Goal: Information Seeking & Learning: Learn about a topic

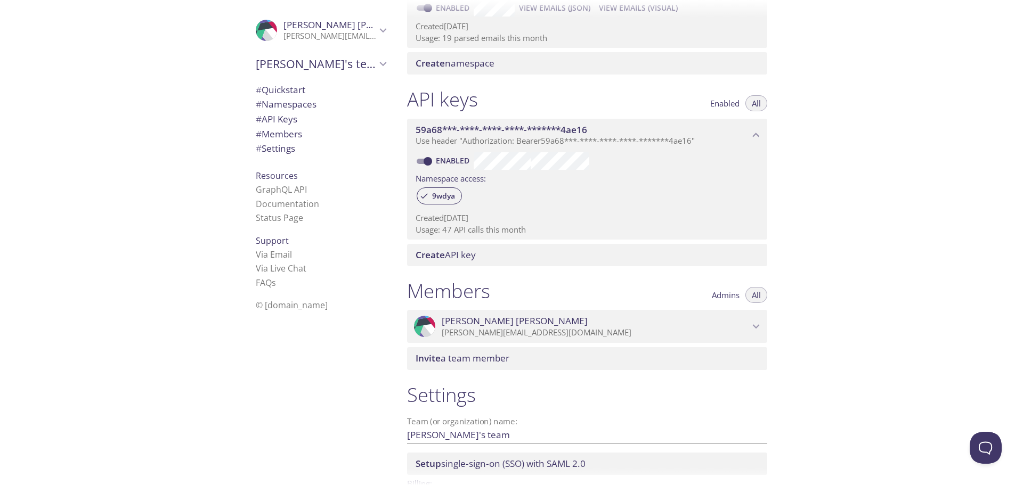
scroll to position [112, 0]
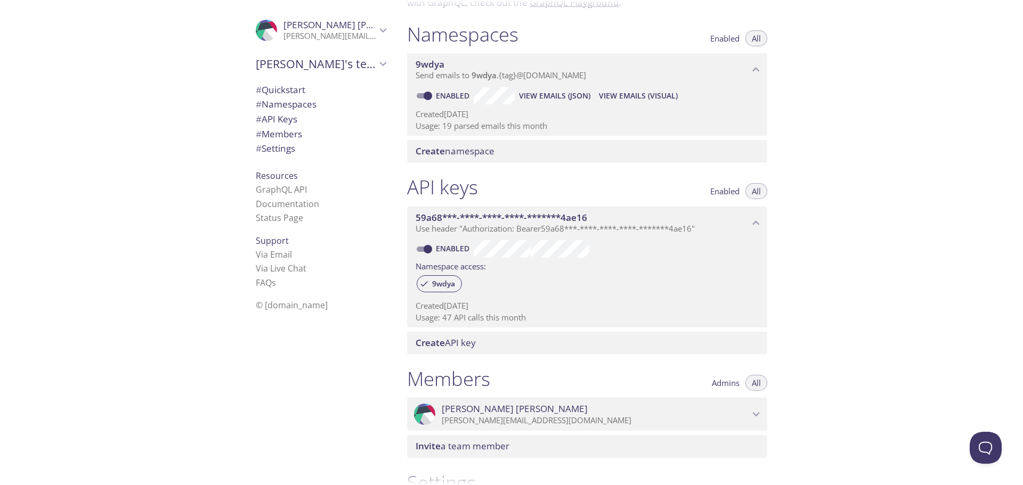
click at [955, 248] on div "Quickstart Send a test email to [EMAIL_ADDRESS][DOMAIN_NAME] and then click her…" at bounding box center [711, 242] width 624 height 485
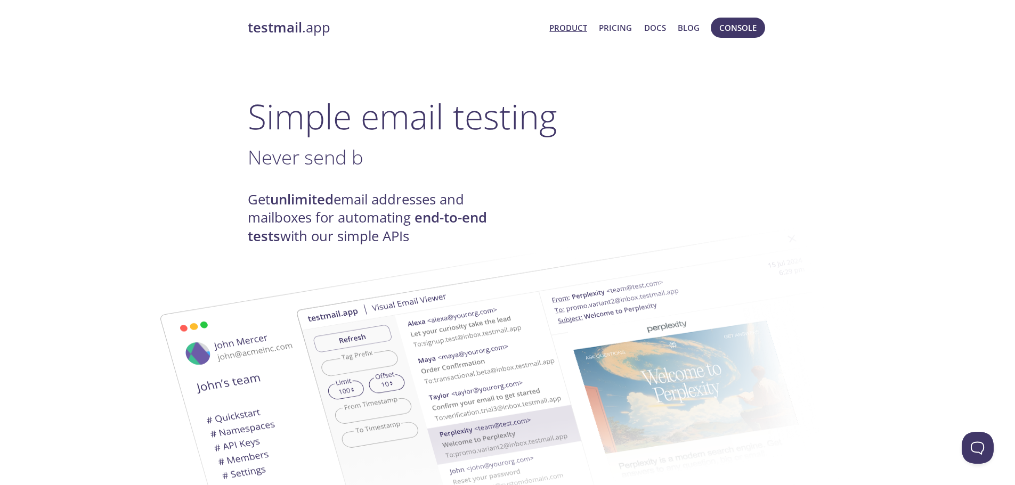
drag, startPoint x: 883, startPoint y: 206, endPoint x: 875, endPoint y: 64, distance: 141.9
click at [620, 28] on link "Pricing" at bounding box center [615, 28] width 33 height 14
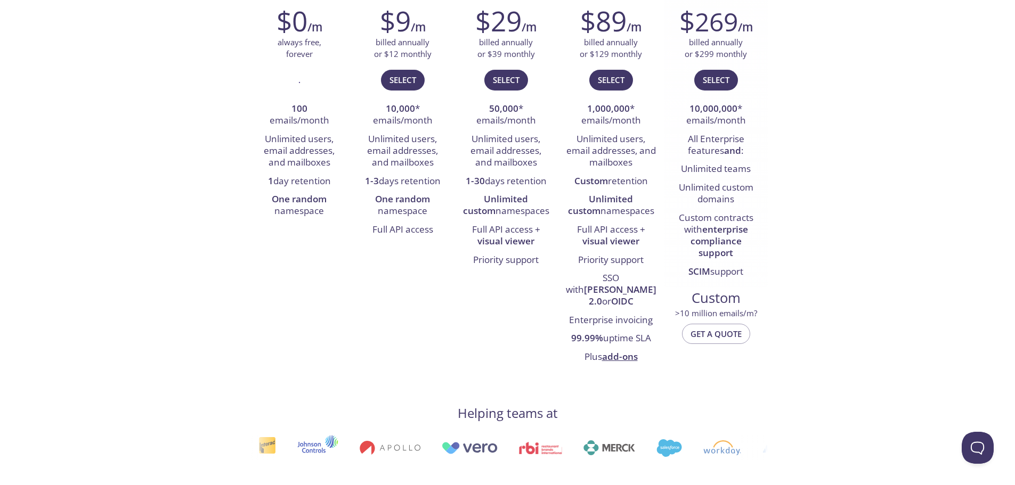
scroll to position [105, 0]
